Goal: Information Seeking & Learning: Learn about a topic

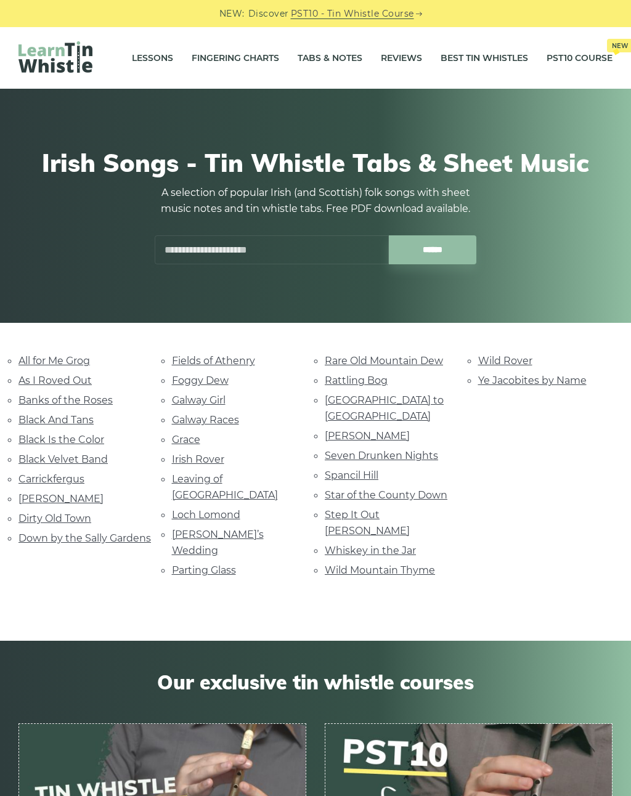
click at [209, 564] on link "Parting Glass" at bounding box center [204, 570] width 64 height 12
click at [77, 480] on link "Carrickfergus" at bounding box center [51, 479] width 66 height 12
click at [81, 513] on link "Dirty Old Town" at bounding box center [54, 519] width 73 height 12
click at [432, 489] on link "Star of the County Down" at bounding box center [386, 495] width 123 height 12
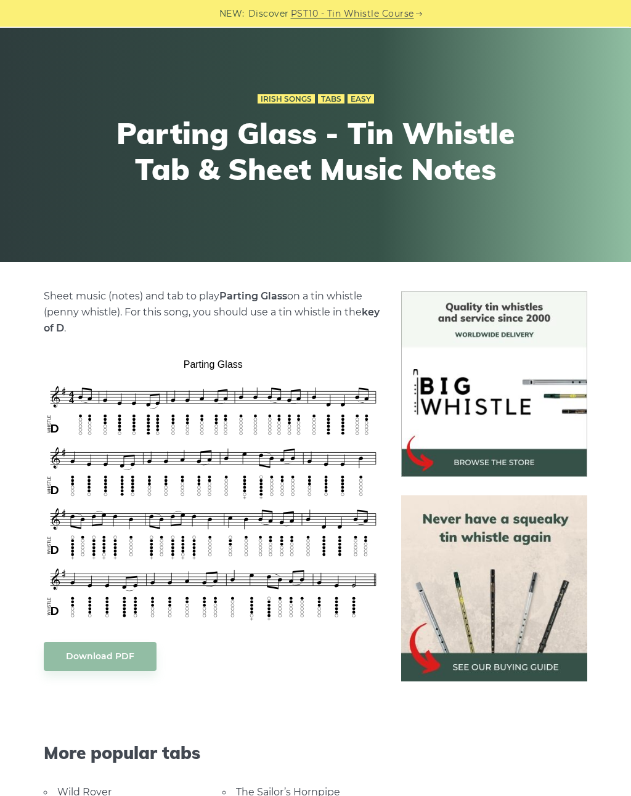
scroll to position [63, 0]
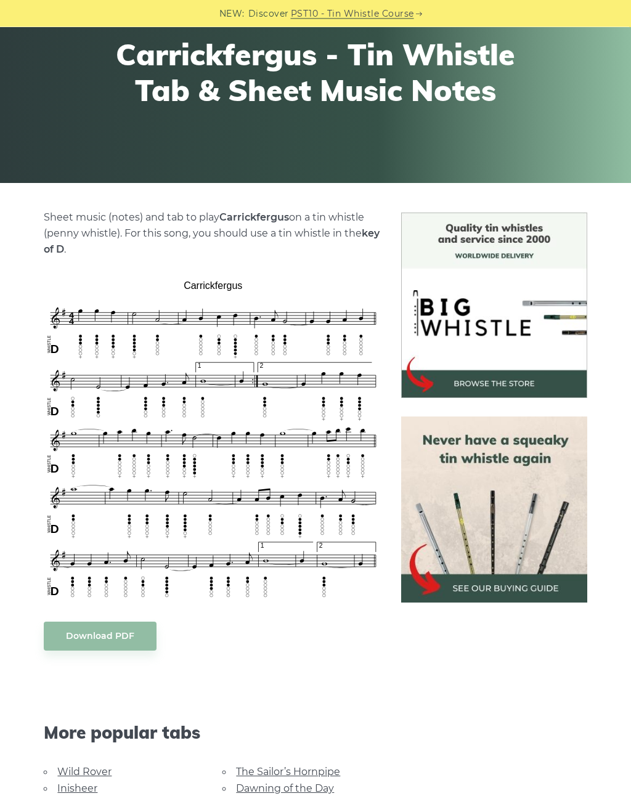
scroll to position [139, 0]
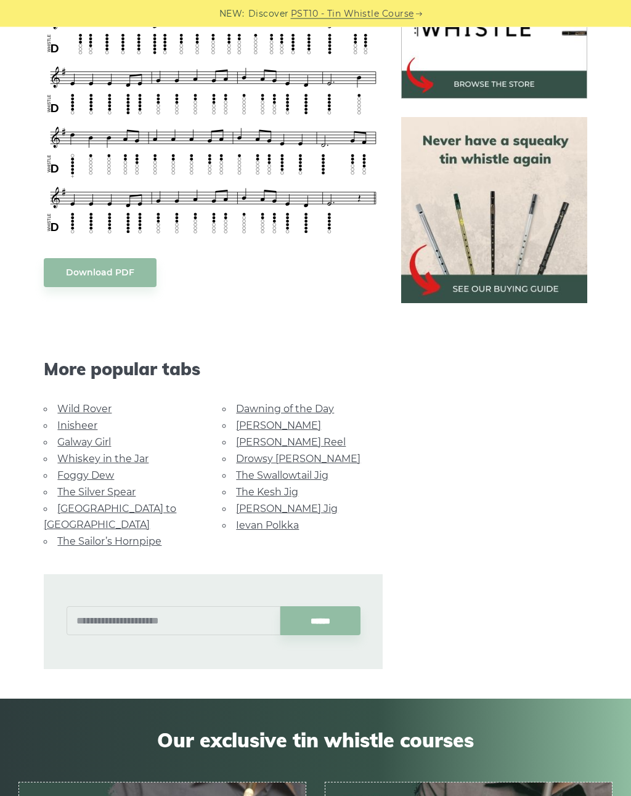
scroll to position [439, 0]
